Goal: Task Accomplishment & Management: Manage account settings

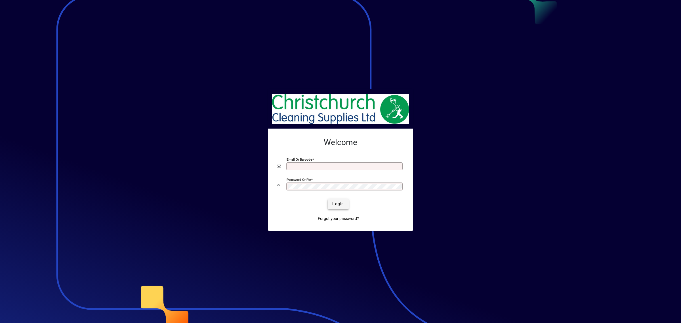
type input "**********"
click at [338, 205] on span "Login" at bounding box center [338, 204] width 12 height 6
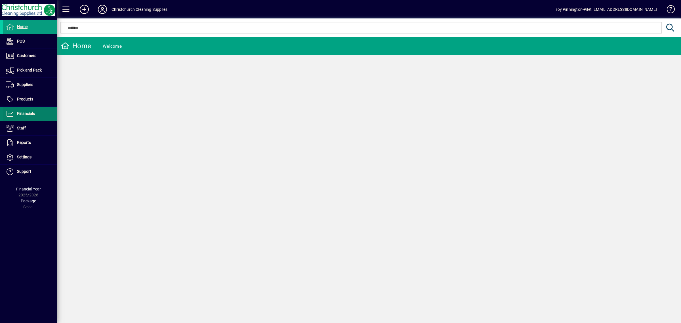
click at [32, 114] on span "Financials" at bounding box center [26, 113] width 18 height 5
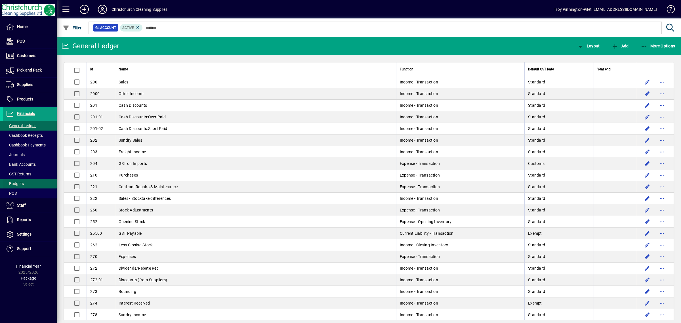
click at [22, 181] on span "Budgets" at bounding box center [15, 183] width 18 height 5
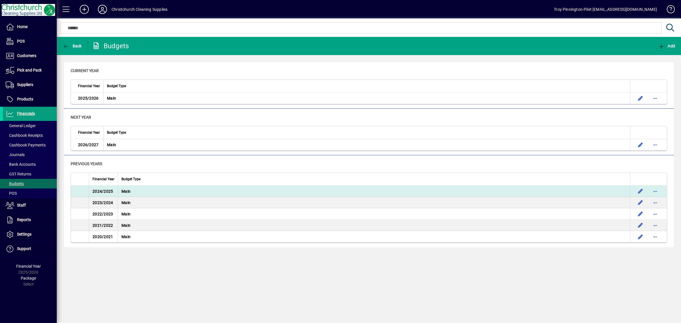
click at [131, 194] on td "Main" at bounding box center [374, 191] width 512 height 11
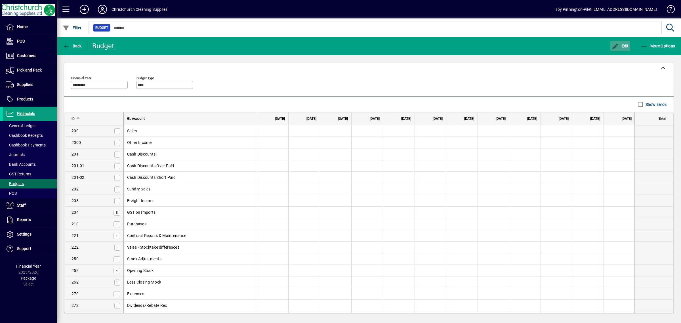
click at [623, 46] on span "Edit" at bounding box center [620, 46] width 17 height 5
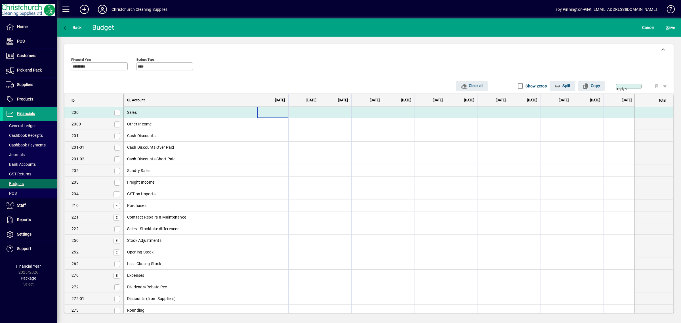
click at [267, 111] on input at bounding box center [272, 112] width 31 height 11
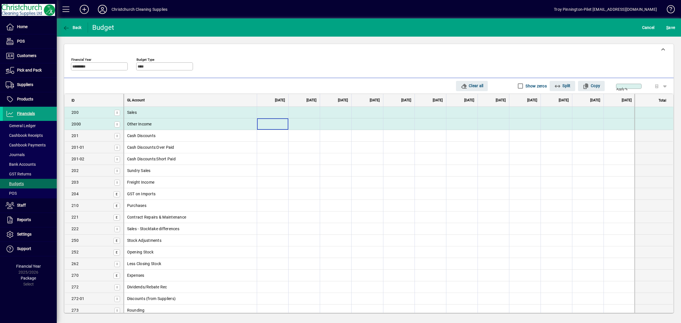
click at [272, 123] on input at bounding box center [272, 123] width 31 height 11
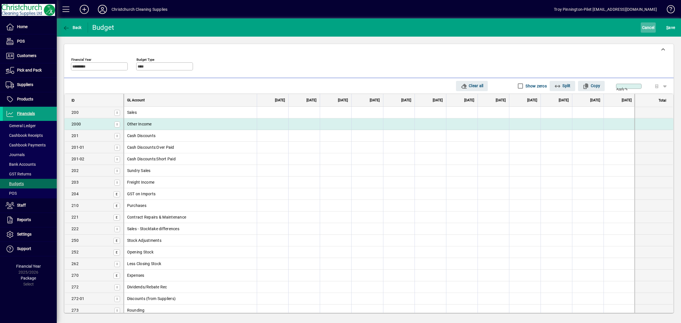
click at [653, 28] on span "Cancel" at bounding box center [648, 27] width 12 height 9
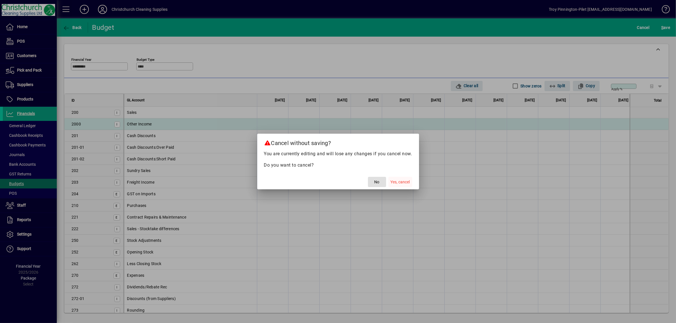
click at [399, 182] on span "Yes, cancel" at bounding box center [399, 182] width 19 height 6
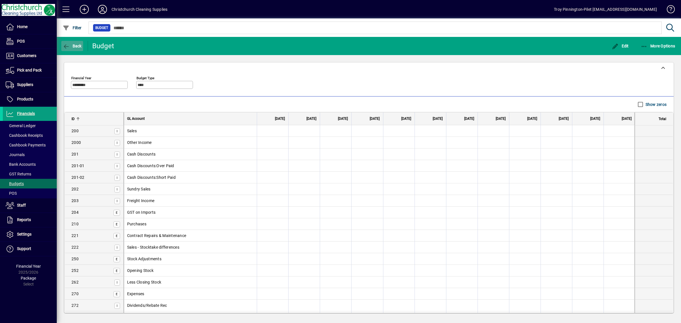
click at [65, 44] on icon "button" at bounding box center [66, 47] width 7 height 6
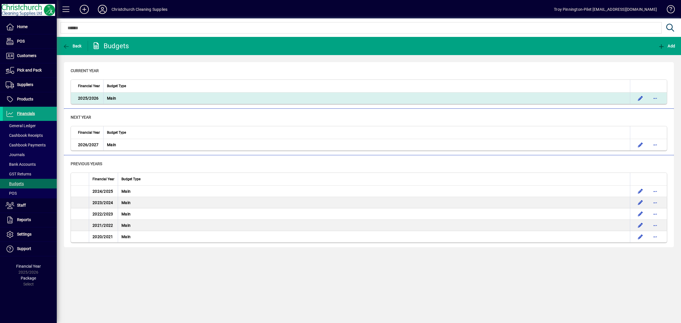
click at [92, 100] on span "2025/2026" at bounding box center [88, 98] width 20 height 5
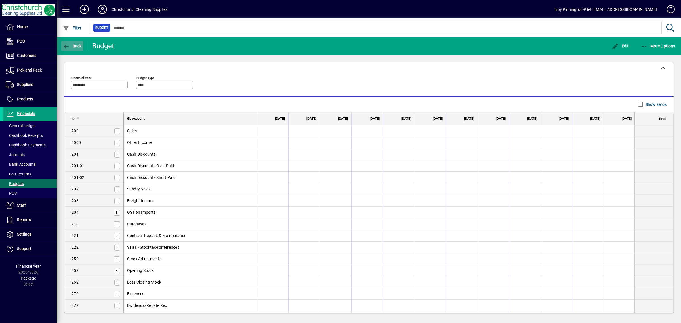
click at [69, 47] on icon "button" at bounding box center [66, 47] width 7 height 6
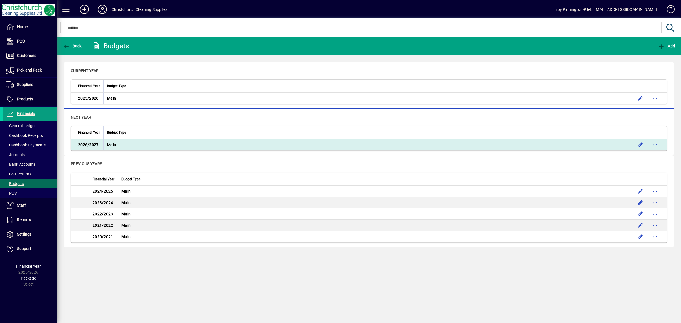
click at [95, 143] on span "2026/2027" at bounding box center [88, 144] width 20 height 5
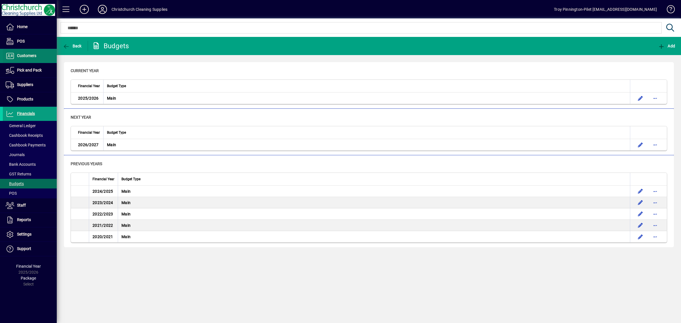
click at [27, 57] on span "Customers" at bounding box center [26, 55] width 19 height 5
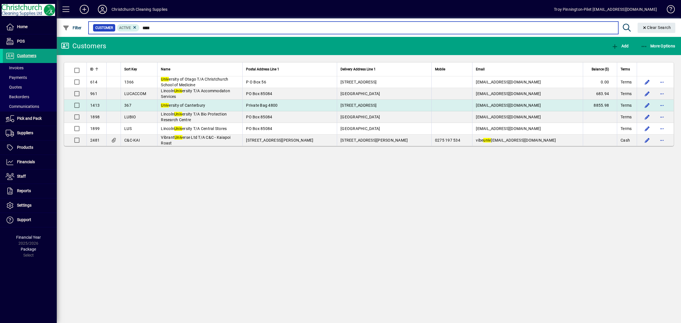
type input "****"
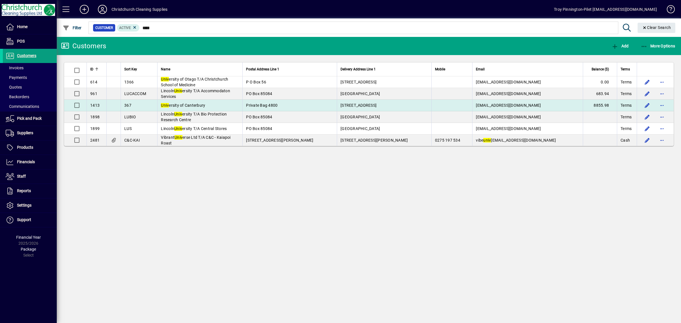
click at [202, 104] on span "Univ ersity of Canterbury" at bounding box center [183, 105] width 44 height 5
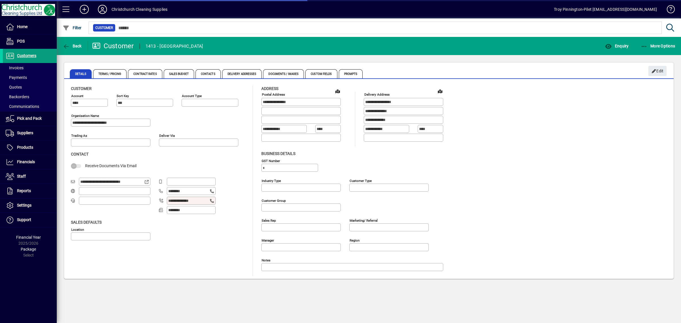
type input "**********"
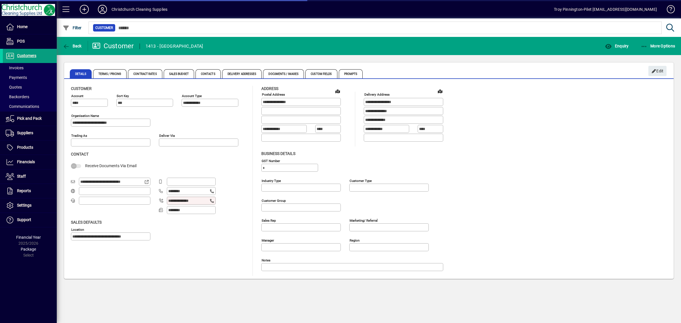
type input "**********"
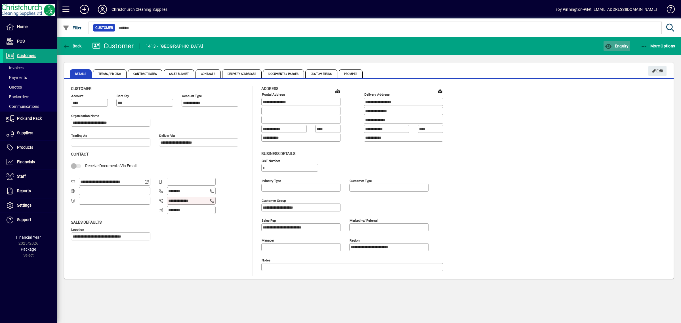
click at [624, 47] on span "Enquiry" at bounding box center [617, 46] width 24 height 5
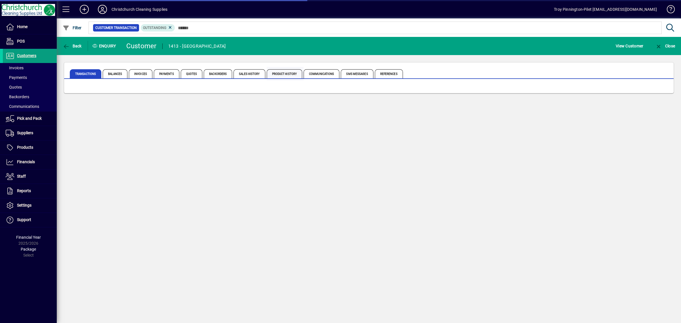
click at [289, 75] on span "Product History" at bounding box center [285, 73] width 36 height 9
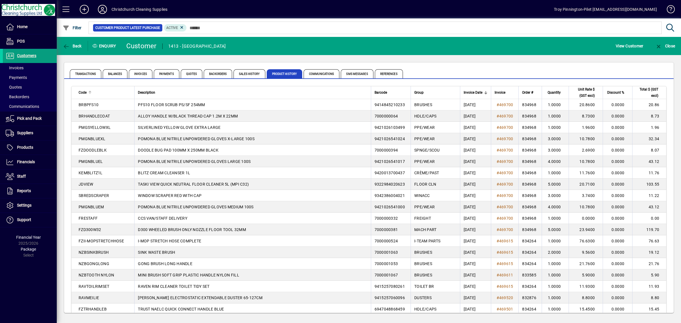
click at [87, 90] on div "Code" at bounding box center [105, 92] width 52 height 6
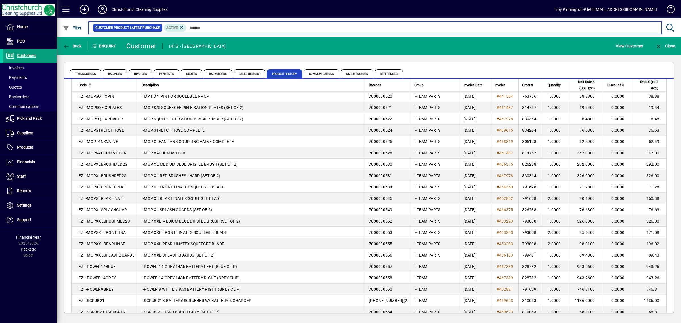
scroll to position [944, 0]
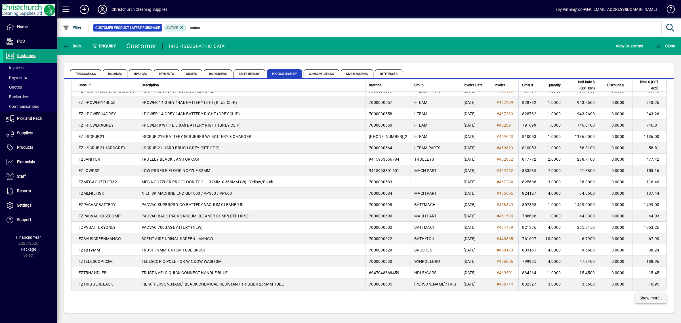
click at [655, 299] on span "Show more…" at bounding box center [651, 298] width 22 height 6
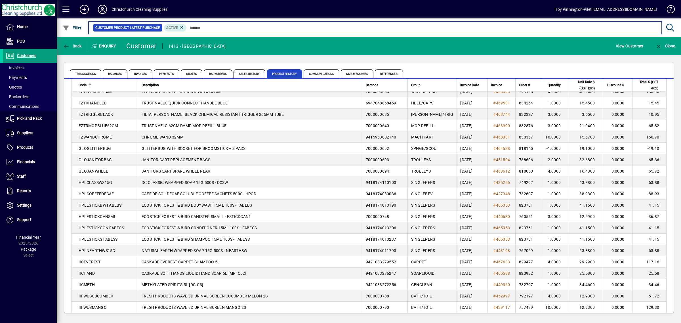
scroll to position [1122, 0]
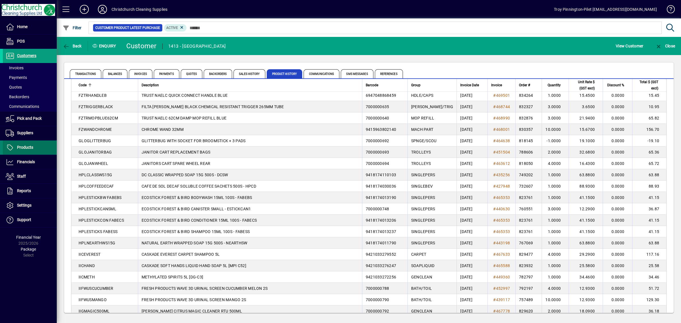
click at [27, 148] on span "Products" at bounding box center [25, 147] width 16 height 5
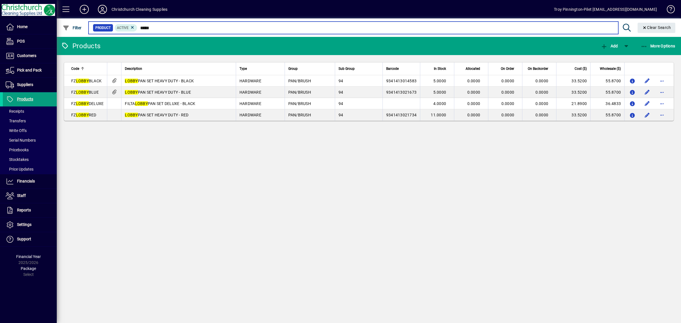
type input "*****"
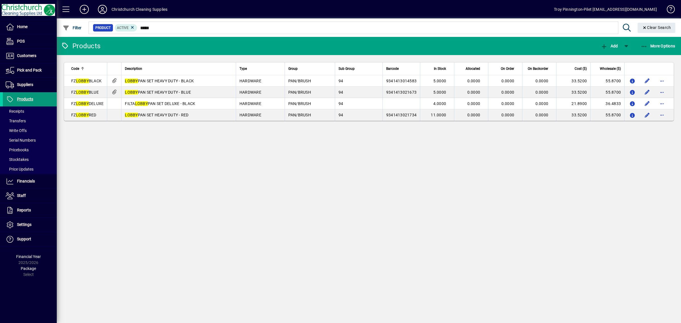
click at [26, 99] on span "Products" at bounding box center [25, 99] width 16 height 5
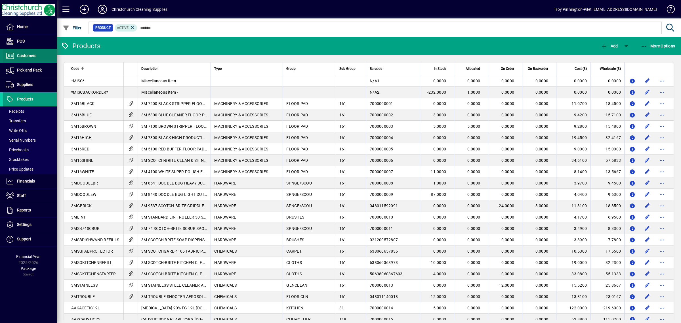
click at [19, 53] on span "Customers" at bounding box center [26, 55] width 19 height 5
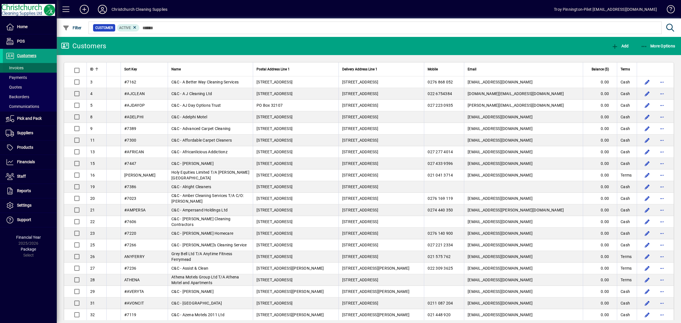
click at [21, 67] on span "Invoices" at bounding box center [15, 68] width 18 height 5
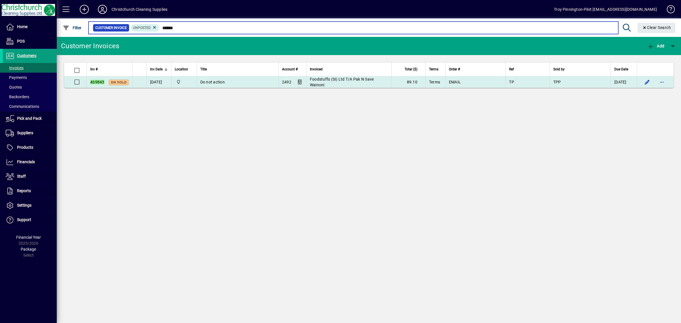
type input "******"
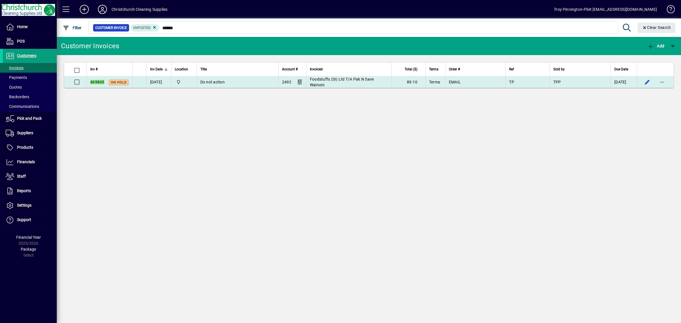
click at [238, 83] on td "Do not action" at bounding box center [238, 81] width 82 height 11
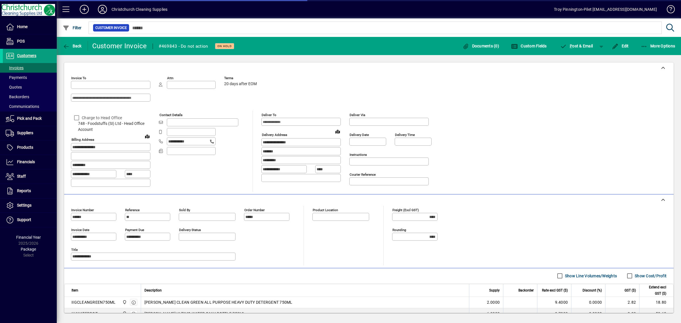
type input "**********"
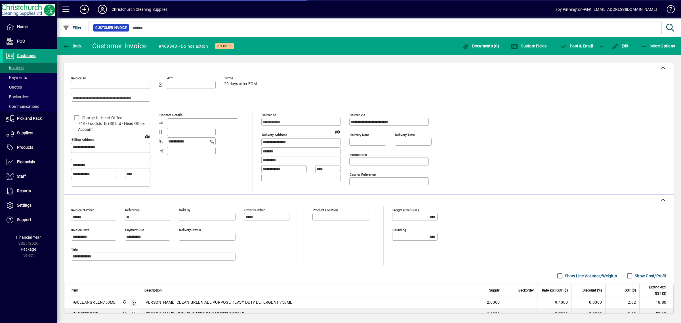
type input "**********"
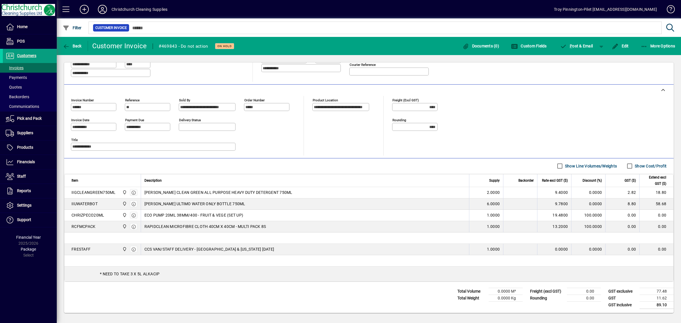
scroll to position [113, 0]
click at [624, 46] on span "Edit" at bounding box center [620, 46] width 17 height 5
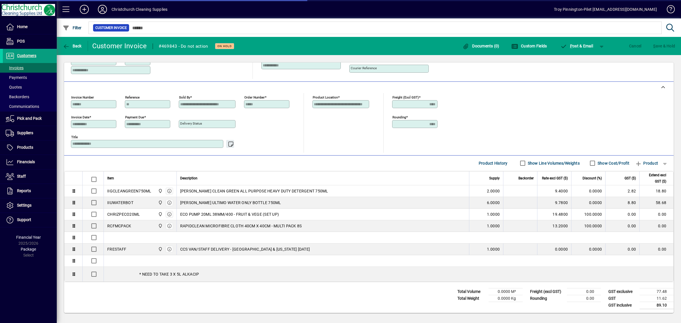
scroll to position [98, 0]
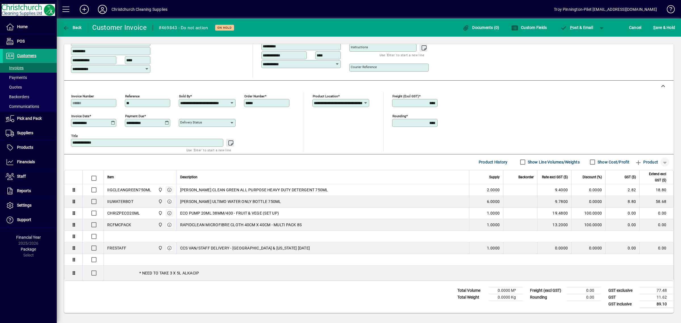
click at [660, 161] on span "button" at bounding box center [665, 162] width 14 height 14
click at [646, 195] on span "button" at bounding box center [645, 194] width 38 height 14
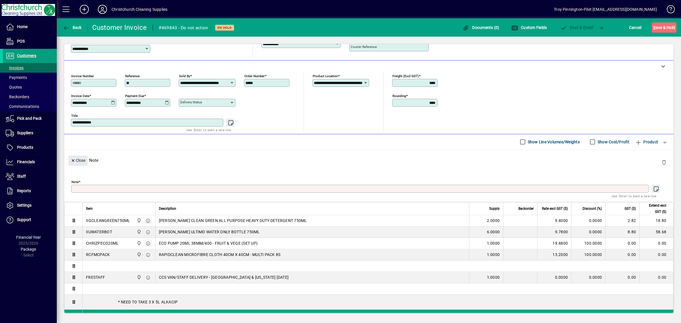
scroll to position [5, 0]
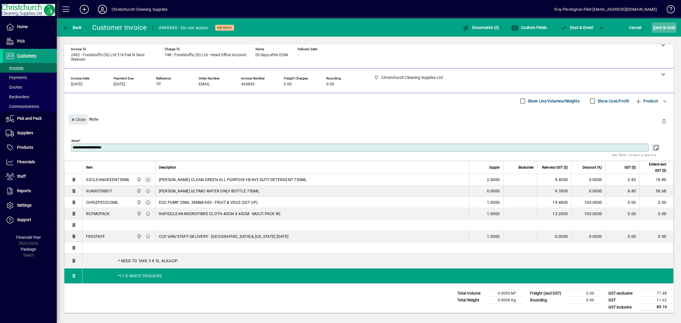
type textarea "**********"
click at [660, 28] on span "S ave & Hold" at bounding box center [664, 27] width 22 height 9
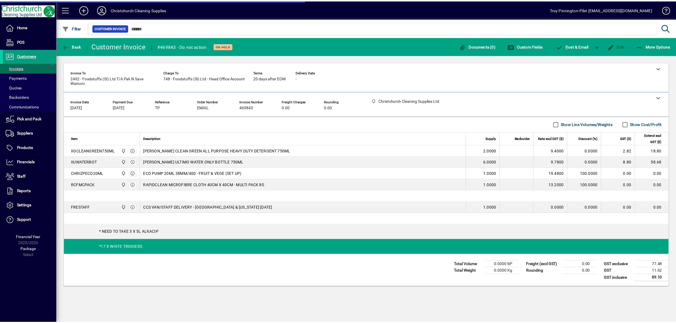
scroll to position [0, 0]
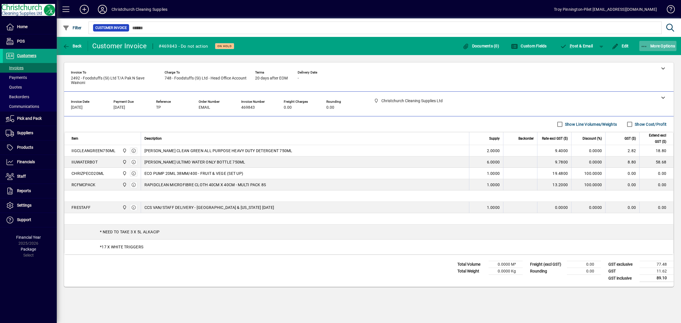
click at [655, 48] on span "button" at bounding box center [657, 46] width 37 height 14
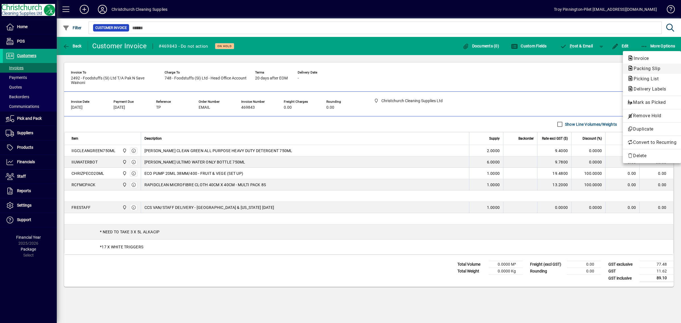
click at [647, 69] on span "Packing Slip" at bounding box center [645, 68] width 36 height 5
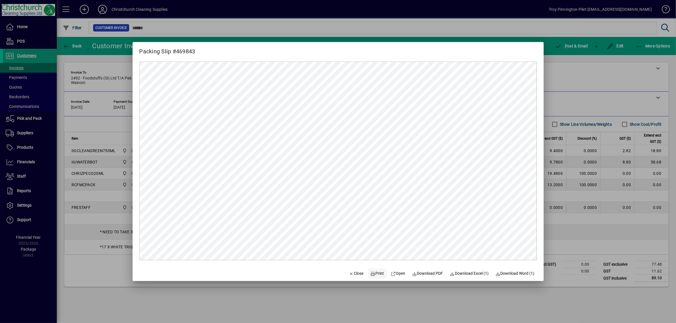
click at [374, 272] on span "Print" at bounding box center [377, 273] width 14 height 6
click at [351, 273] on span "Close" at bounding box center [356, 273] width 15 height 6
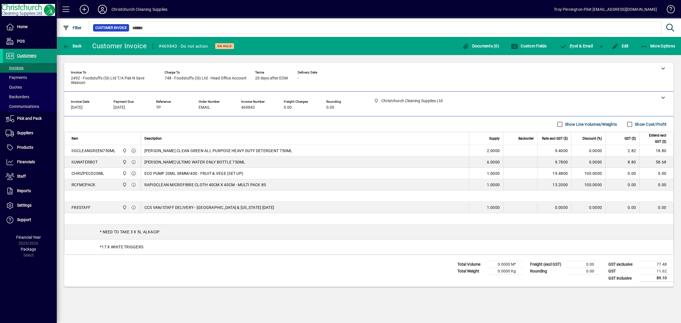
click at [25, 54] on span "Customers" at bounding box center [26, 55] width 19 height 5
